Goal: Find specific page/section: Find specific page/section

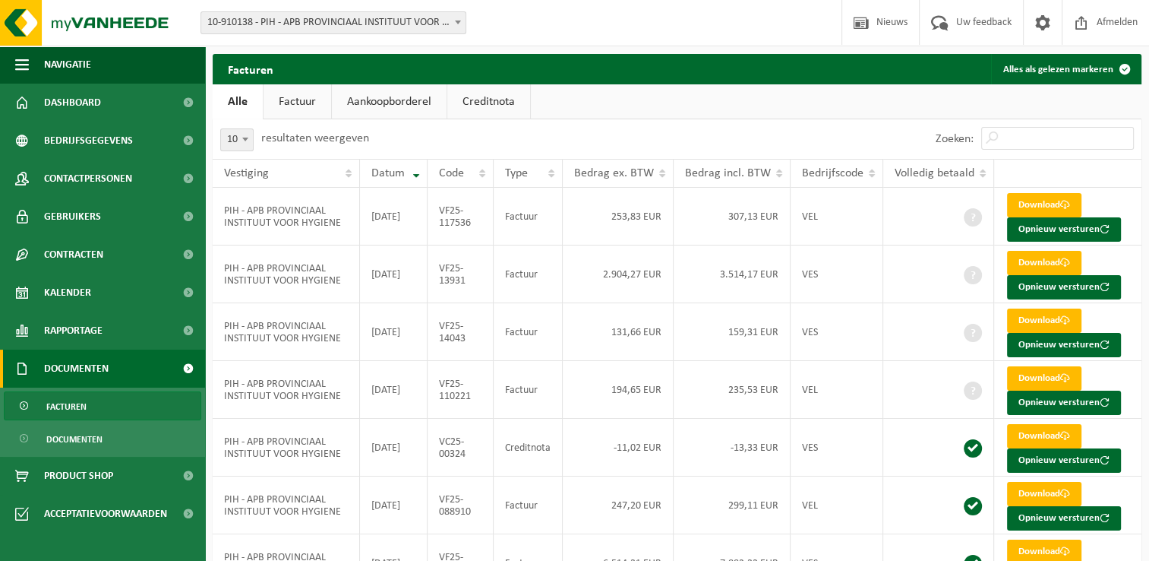
click at [580, 136] on div "10 25 50 100 10 resultaten weergeven" at bounding box center [445, 138] width 465 height 39
click at [579, 84] on ul "Alle Factuur Aankoopborderel Creditnota" at bounding box center [677, 101] width 929 height 35
click at [564, 59] on div "Facturen Alles als gelezen markeren" at bounding box center [677, 69] width 929 height 30
click at [279, 78] on h2 "Facturen" at bounding box center [251, 69] width 76 height 30
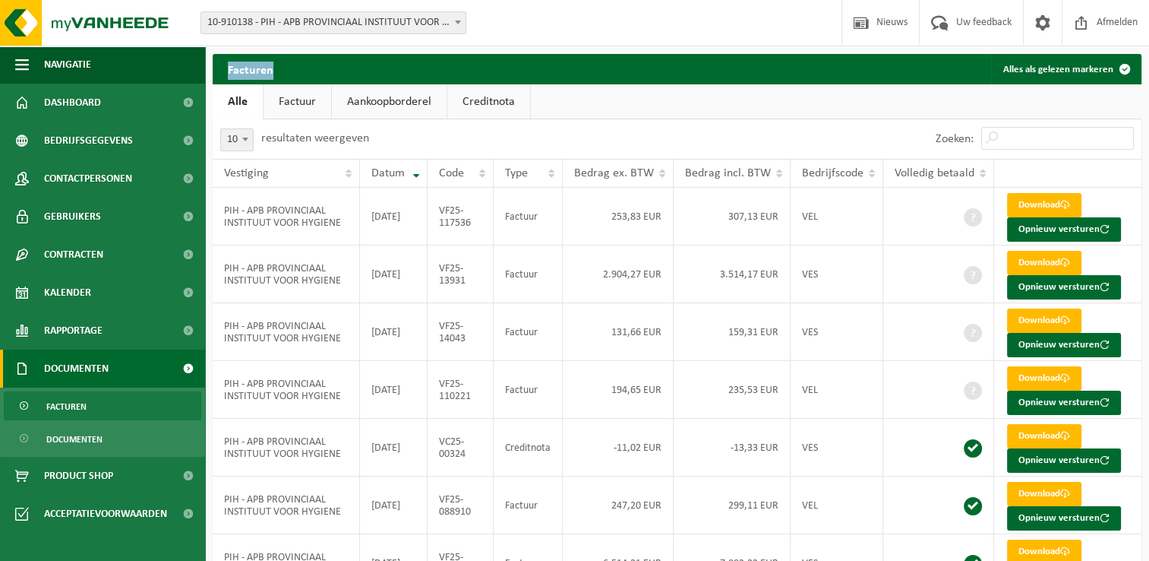
click at [279, 78] on h2 "Facturen" at bounding box center [251, 69] width 76 height 30
drag, startPoint x: 279, startPoint y: 78, endPoint x: 243, endPoint y: 74, distance: 36.7
click at [245, 74] on h2 "Facturen" at bounding box center [251, 69] width 76 height 30
click at [235, 74] on h2 "Facturen" at bounding box center [251, 69] width 76 height 30
click at [234, 74] on h2 "Facturen" at bounding box center [251, 69] width 76 height 30
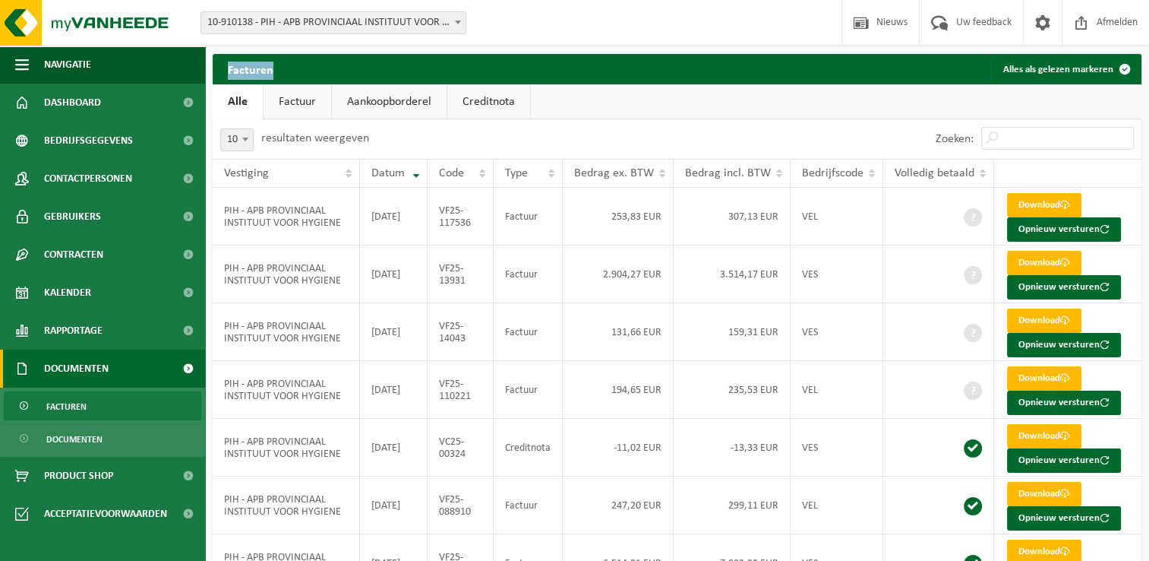
click at [234, 74] on h2 "Facturen" at bounding box center [251, 69] width 76 height 30
drag, startPoint x: 234, startPoint y: 74, endPoint x: 223, endPoint y: 73, distance: 10.7
click at [223, 73] on h2 "Facturen" at bounding box center [251, 69] width 76 height 30
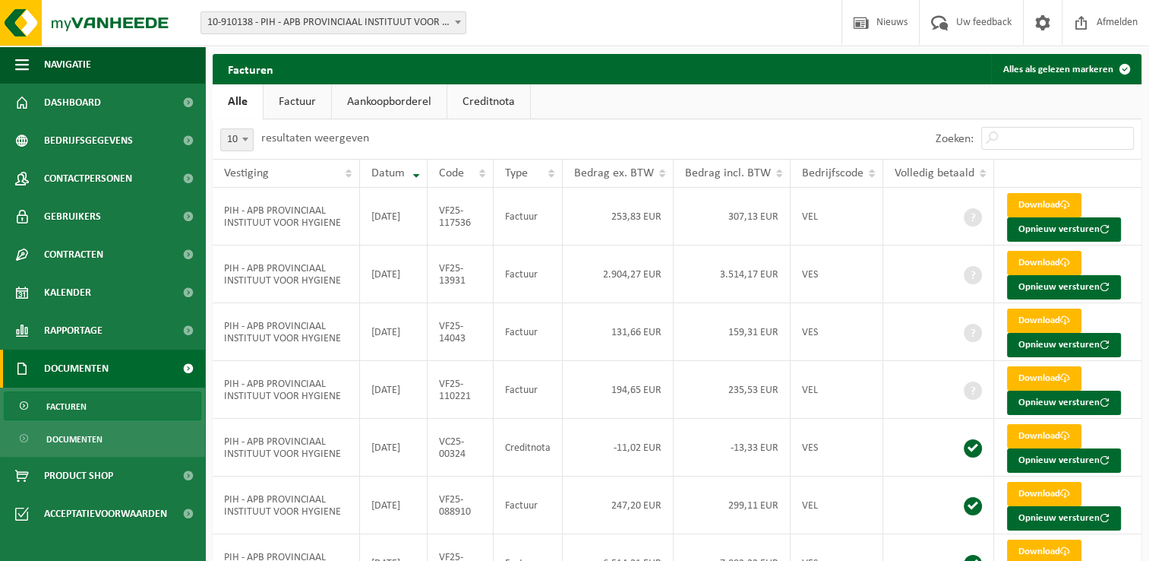
drag, startPoint x: 223, startPoint y: 73, endPoint x: 813, endPoint y: 123, distance: 591.5
click at [813, 123] on div "Zoeken:" at bounding box center [909, 138] width 465 height 39
click at [651, 129] on div "10 25 50 100 10 resultaten weergeven" at bounding box center [445, 138] width 465 height 39
click at [650, 129] on div "10 25 50 100 10 resultaten weergeven" at bounding box center [445, 138] width 465 height 39
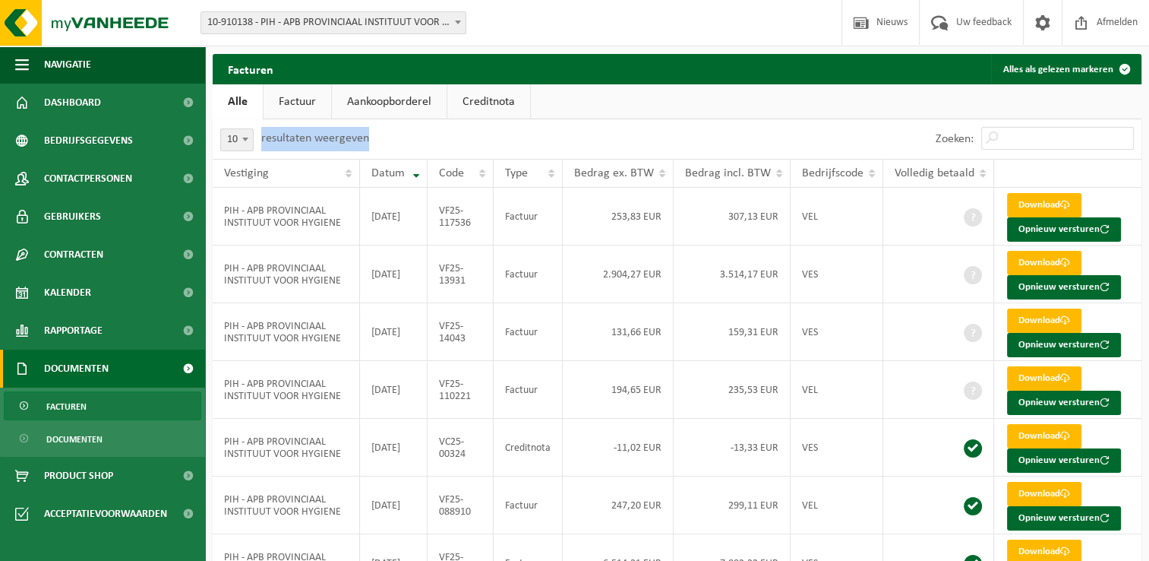
click at [650, 129] on div "10 25 50 100 10 resultaten weergeven" at bounding box center [445, 138] width 465 height 39
drag, startPoint x: 650, startPoint y: 129, endPoint x: 605, endPoint y: 112, distance: 47.8
click at [605, 112] on ul "Alle Factuur Aankoopborderel Creditnota" at bounding box center [677, 101] width 929 height 35
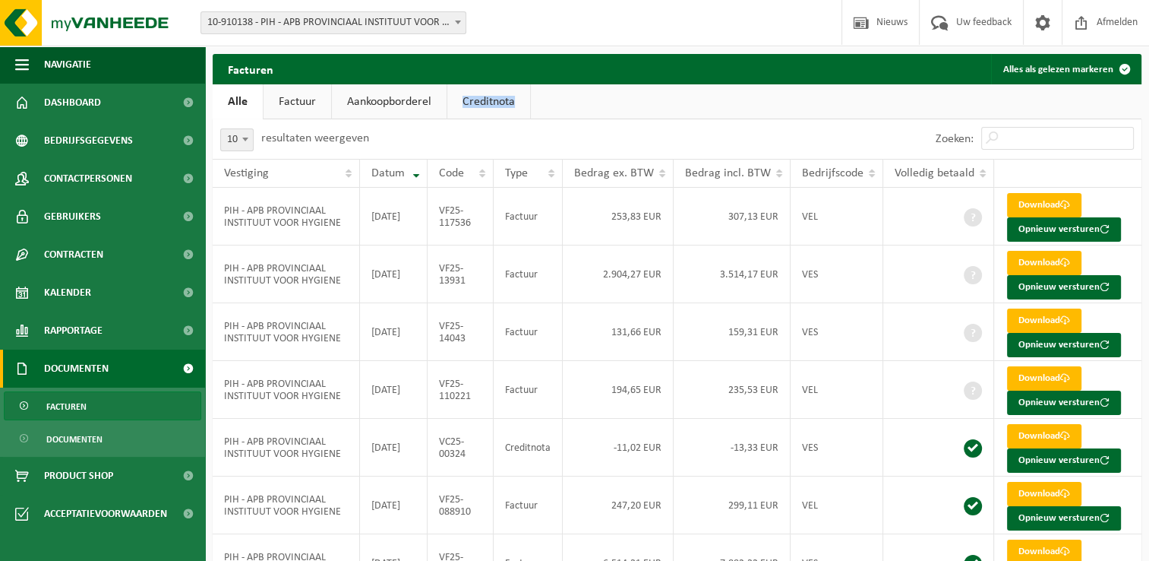
drag, startPoint x: 605, startPoint y: 112, endPoint x: 591, endPoint y: 112, distance: 14.4
click at [591, 112] on ul "Alle Factuur Aankoopborderel Creditnota" at bounding box center [677, 101] width 929 height 35
click at [586, 114] on ul "Alle Factuur Aankoopborderel Creditnota" at bounding box center [677, 101] width 929 height 35
